Goal: Information Seeking & Learning: Learn about a topic

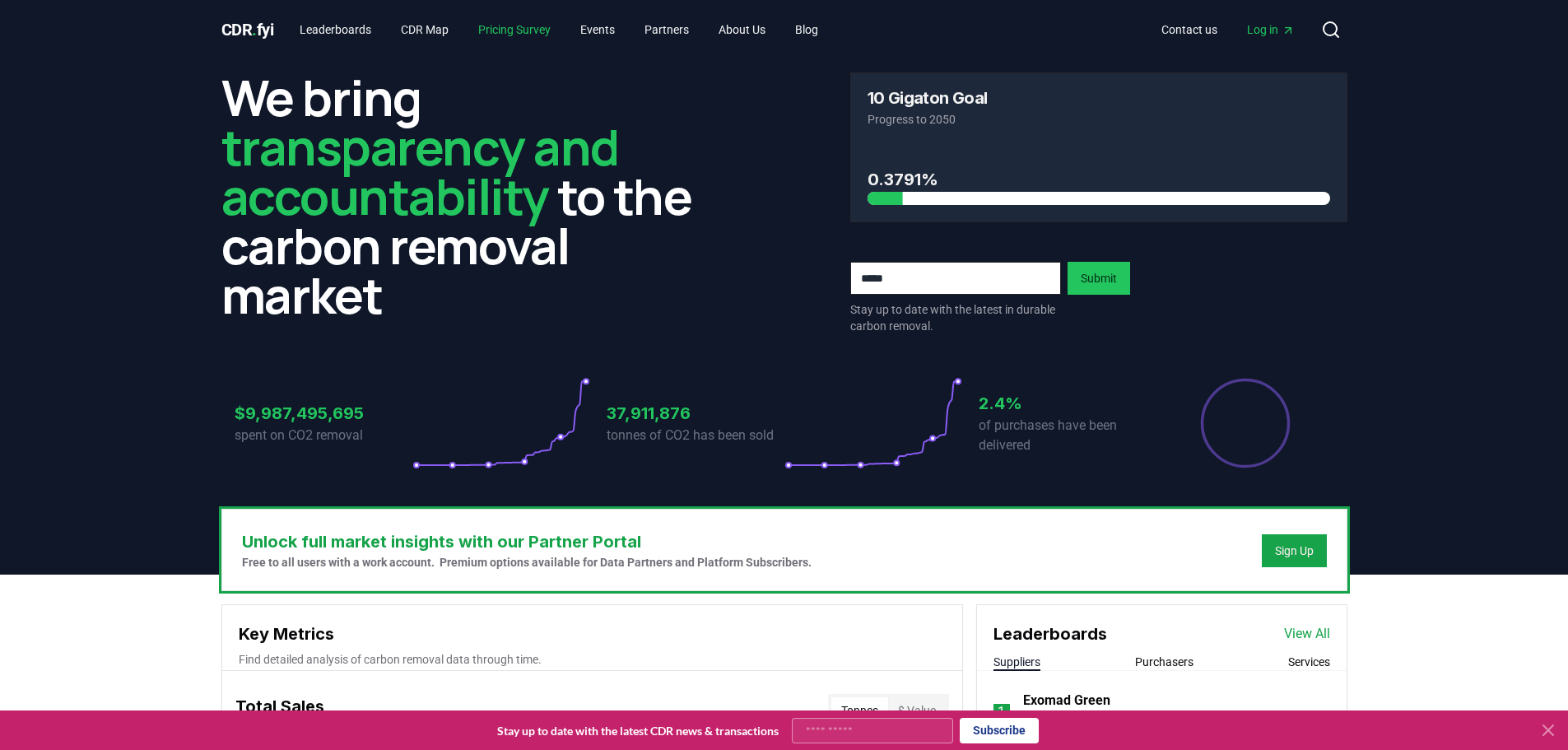
click at [536, 28] on link "Pricing Survey" at bounding box center [514, 29] width 99 height 29
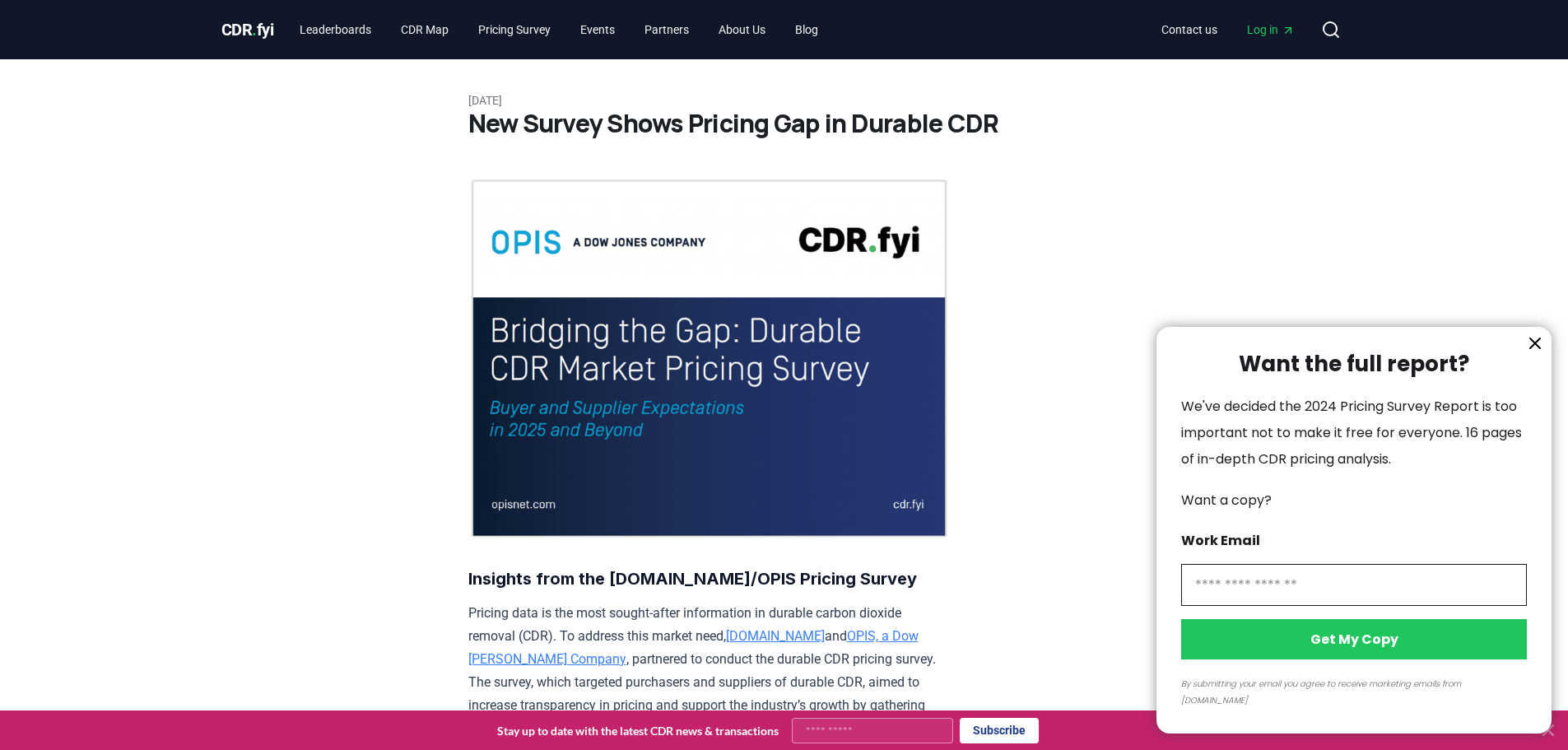
click at [312, 28] on div at bounding box center [784, 375] width 1568 height 750
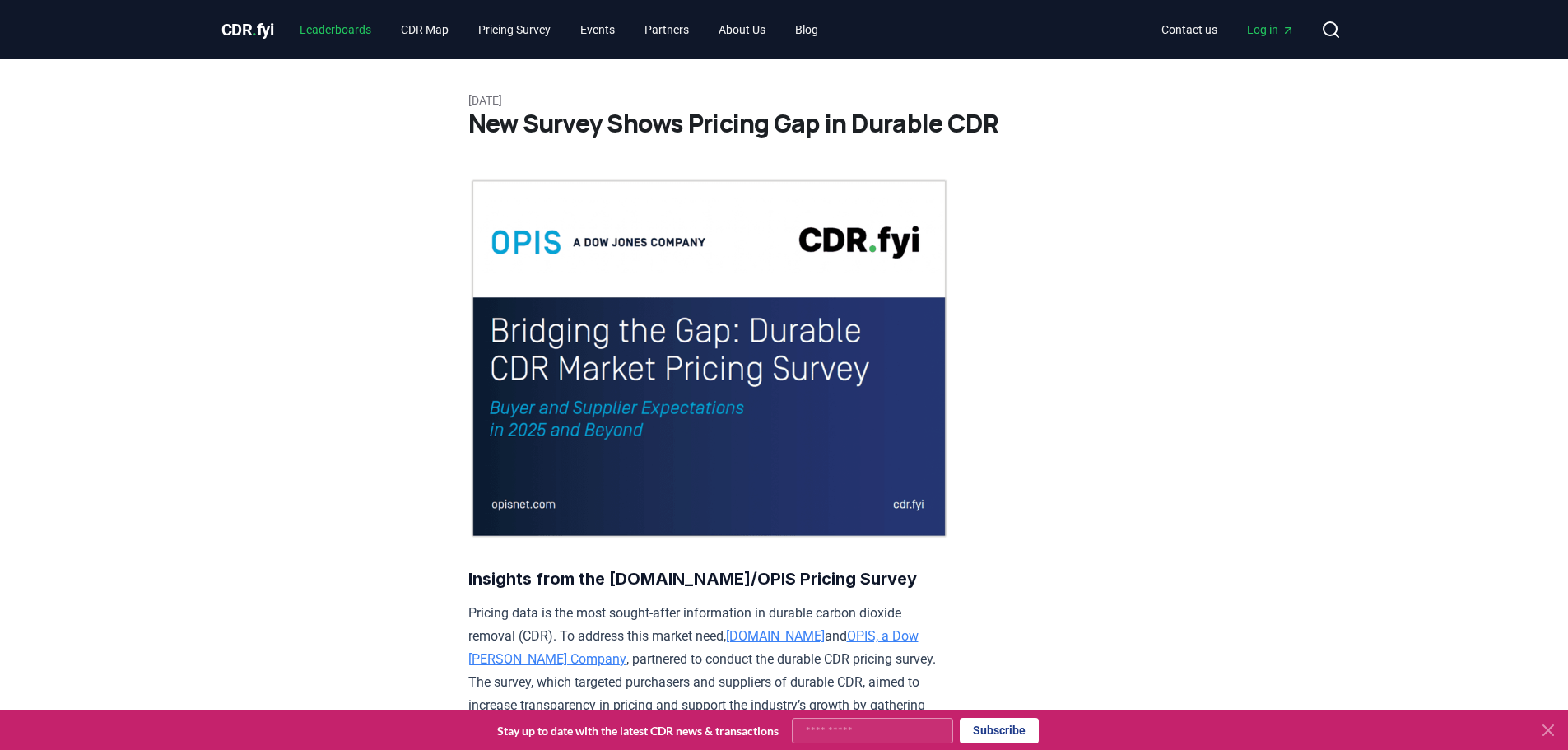
click at [344, 26] on link "Leaderboards" at bounding box center [335, 29] width 98 height 29
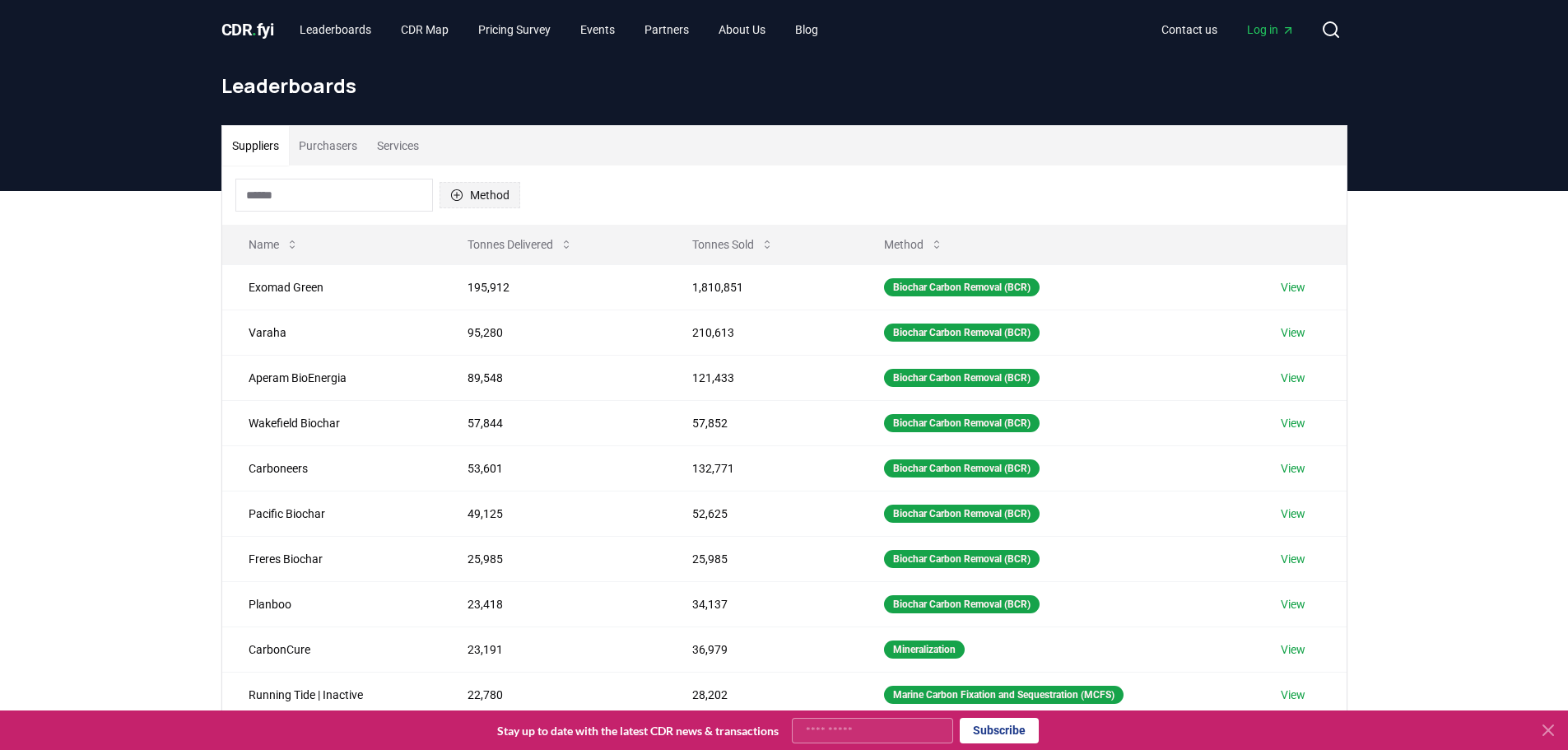
click at [480, 195] on button "Method" at bounding box center [480, 194] width 81 height 27
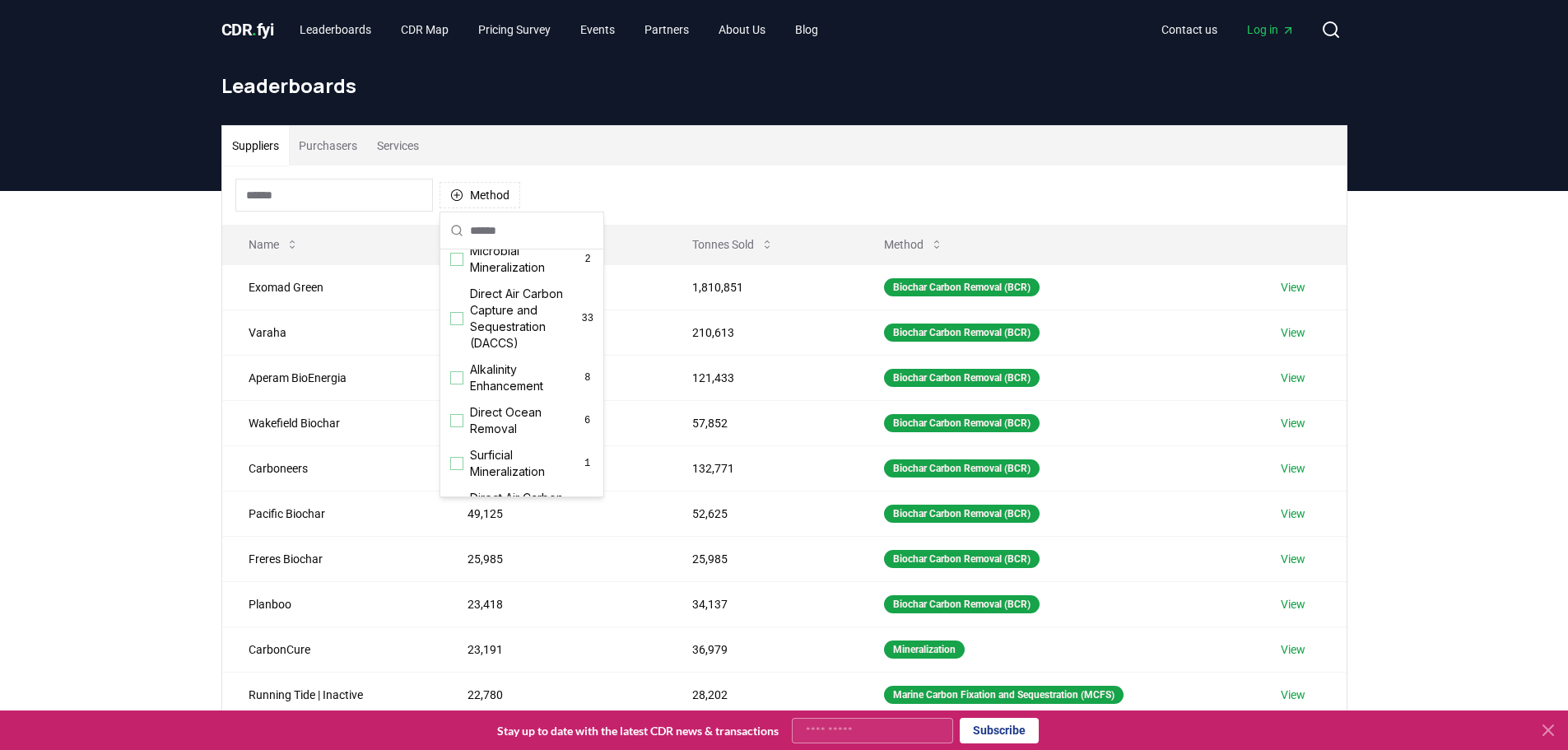
scroll to position [366, 0]
click at [458, 323] on div "Suggestions" at bounding box center [457, 317] width 13 height 13
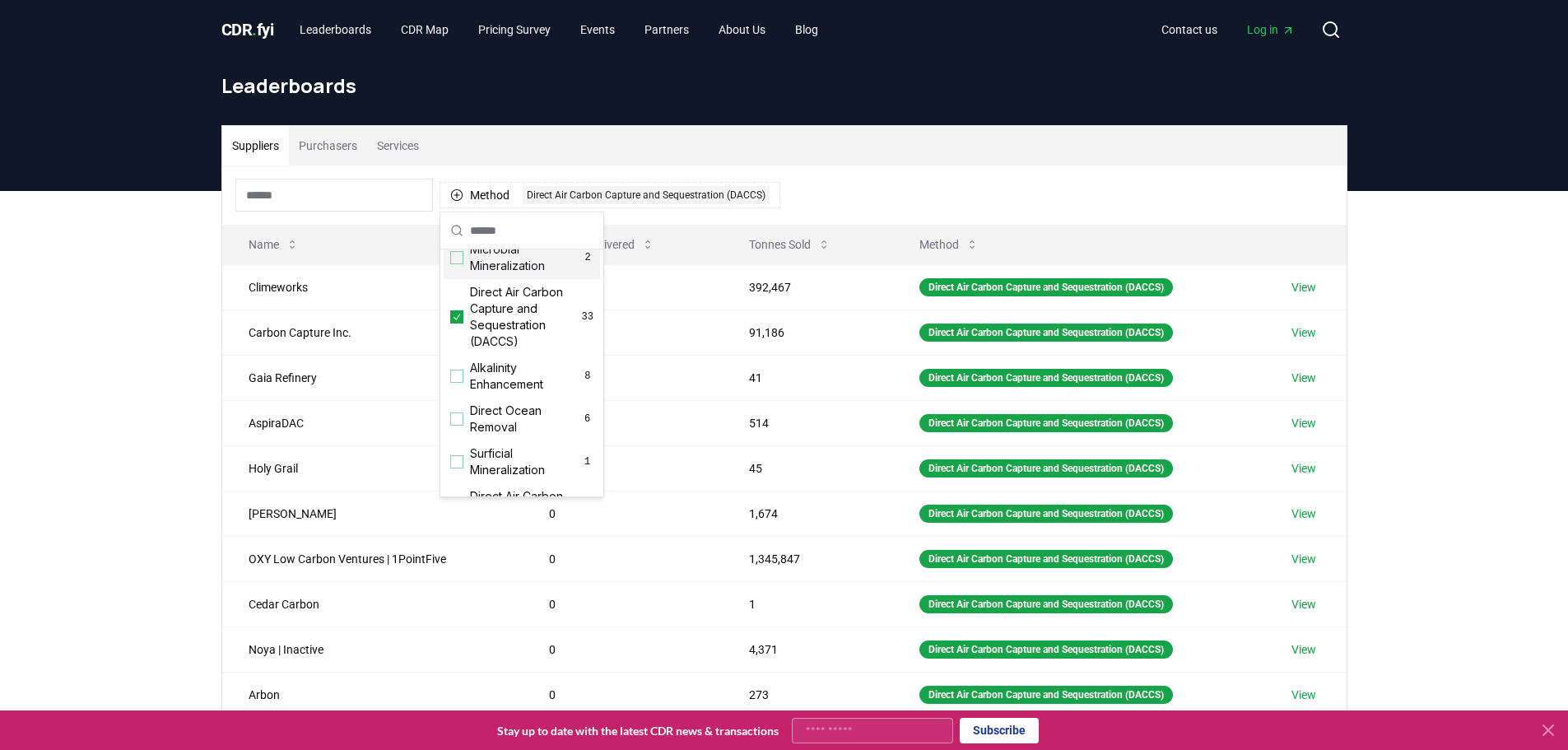
click at [849, 212] on div "Method 1 Direct Air Carbon Capture and Sequestration (DACCS)" at bounding box center [784, 195] width 1124 height 59
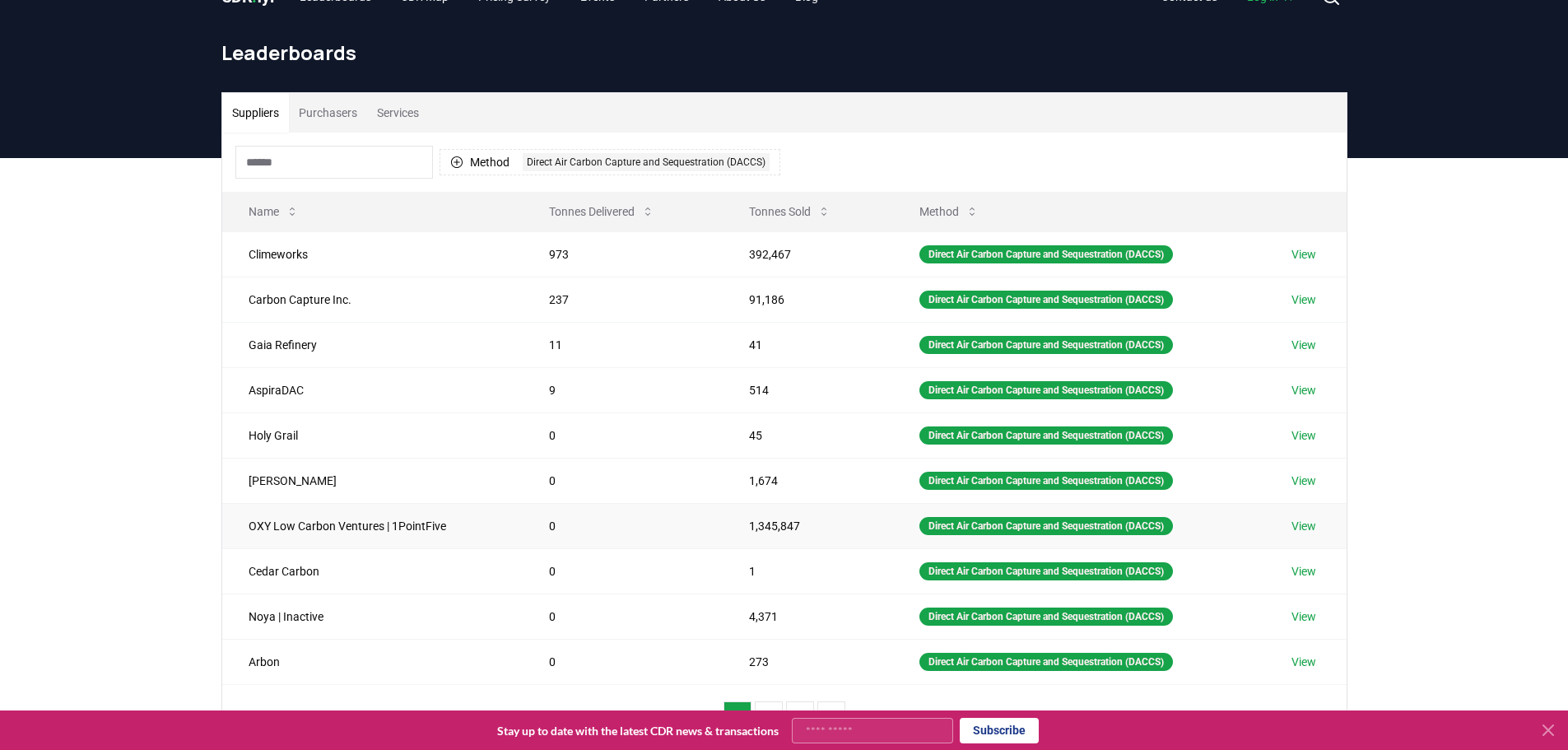
scroll to position [26, 0]
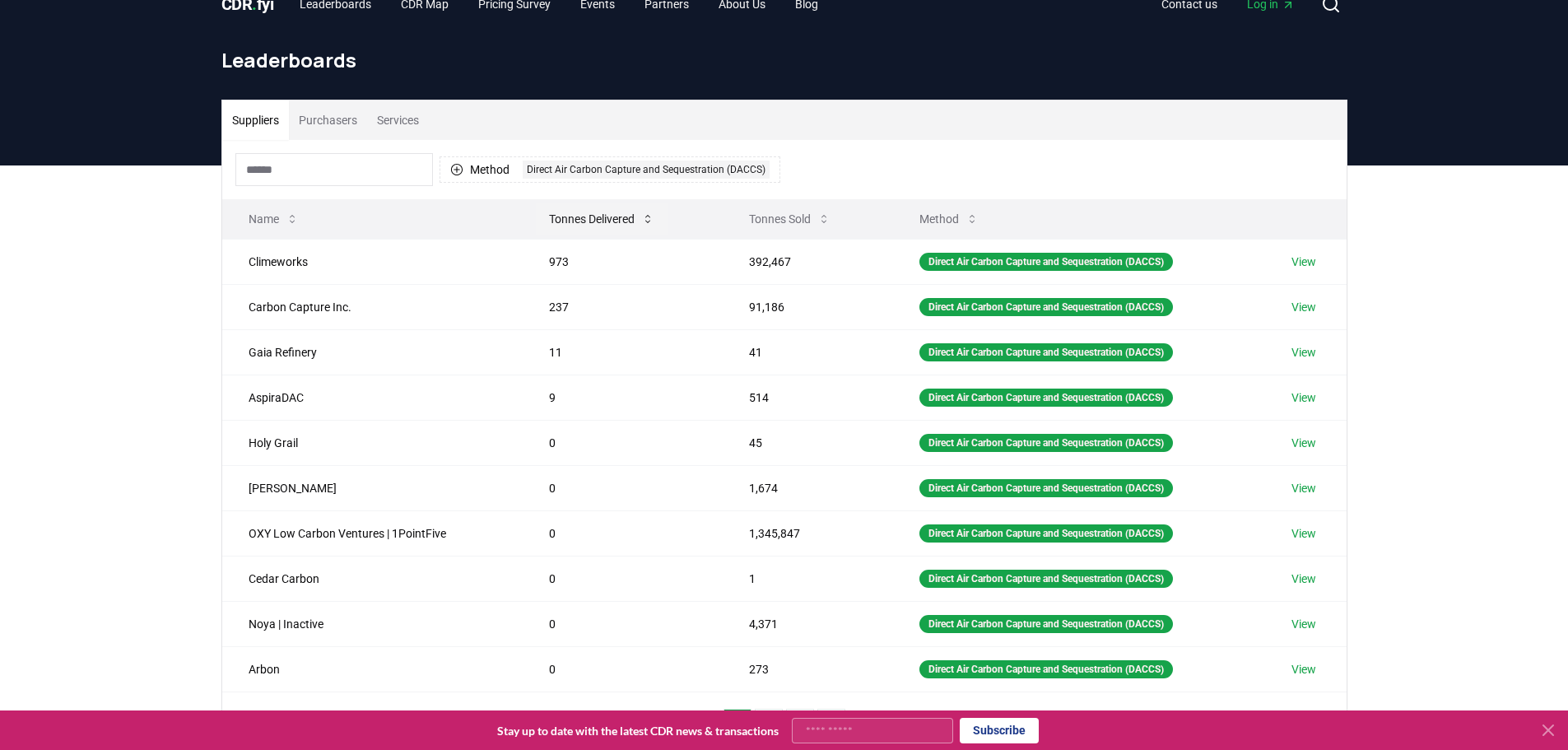
click at [568, 225] on button "Tonnes Delivered" at bounding box center [602, 219] width 132 height 33
